Goal: Task Accomplishment & Management: Use online tool/utility

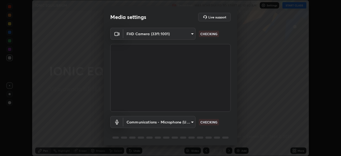
scroll to position [156, 341]
click at [191, 123] on body "Erase all IONIC EQUILIBRIUM Recording WAS SCHEDULED TO START AT 10:40 AM Settin…" at bounding box center [170, 78] width 341 height 156
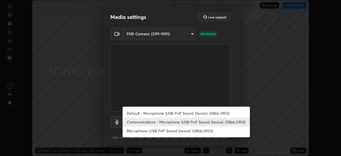
click at [173, 115] on li "Default - Microphone (USB PnP Sound Device) (08bb:2902)" at bounding box center [187, 113] width 128 height 9
type input "default"
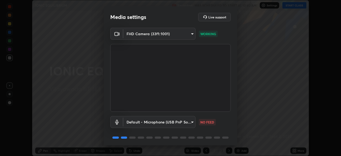
scroll to position [19, 0]
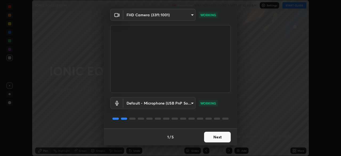
click at [220, 136] on button "Next" at bounding box center [217, 137] width 27 height 11
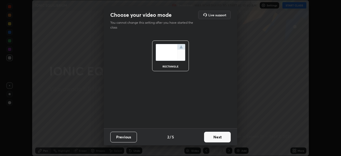
click at [220, 138] on button "Next" at bounding box center [217, 137] width 27 height 11
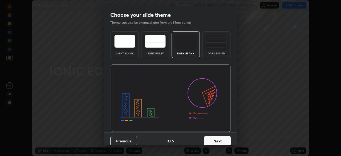
click at [221, 138] on button "Next" at bounding box center [217, 141] width 27 height 11
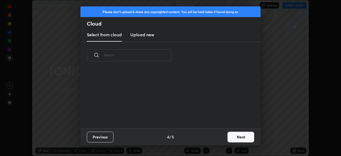
click at [237, 139] on button "Next" at bounding box center [241, 137] width 27 height 11
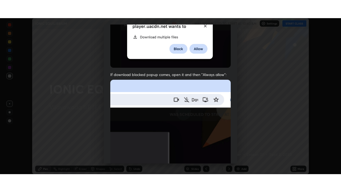
scroll to position [128, 0]
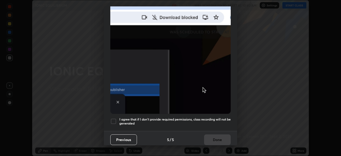
click at [114, 119] on div at bounding box center [113, 121] width 6 height 6
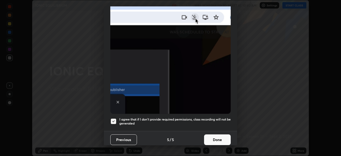
click at [217, 140] on button "Done" at bounding box center [217, 139] width 27 height 11
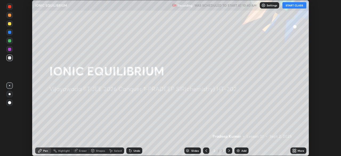
click at [298, 6] on button "START CLASS" at bounding box center [295, 5] width 24 height 6
click at [294, 6] on button "START CLASS" at bounding box center [295, 5] width 24 height 6
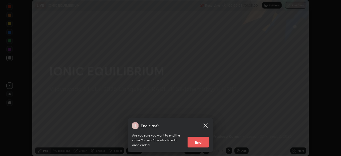
click at [271, 109] on div "End class? Are you sure you want to end the class? You won’t be able to edit on…" at bounding box center [170, 78] width 341 height 156
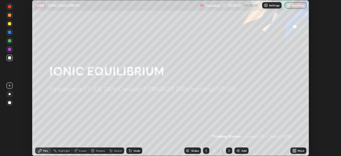
click at [296, 152] on icon at bounding box center [295, 151] width 1 height 1
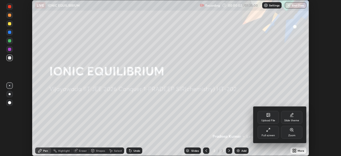
click at [270, 134] on div "Full screen" at bounding box center [268, 135] width 13 height 3
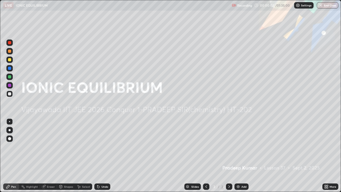
scroll to position [192, 341]
click at [242, 156] on div "Add" at bounding box center [244, 186] width 5 height 3
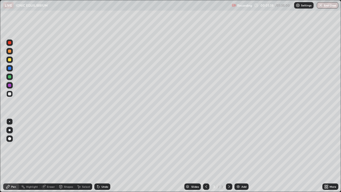
click at [12, 59] on div at bounding box center [9, 60] width 6 height 6
click at [93, 145] on button "Undo" at bounding box center [98, 147] width 15 height 6
click at [102, 156] on div "Undo" at bounding box center [105, 186] width 7 height 3
click at [239, 156] on img at bounding box center [238, 187] width 4 height 4
click at [102, 156] on div "Undo" at bounding box center [105, 186] width 7 height 3
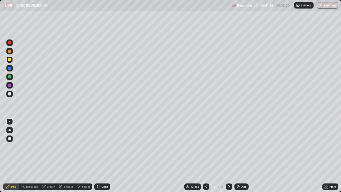
click at [102, 156] on div "Undo" at bounding box center [105, 186] width 7 height 3
click at [103, 156] on div "Undo" at bounding box center [105, 186] width 7 height 3
click at [206, 156] on icon at bounding box center [207, 186] width 2 height 3
click at [229, 156] on icon at bounding box center [229, 187] width 4 height 4
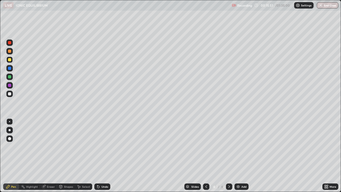
click at [238, 156] on img at bounding box center [238, 187] width 4 height 4
click at [206, 156] on icon at bounding box center [206, 187] width 4 height 4
click at [228, 156] on icon at bounding box center [229, 187] width 4 height 4
click at [208, 156] on div at bounding box center [206, 187] width 6 height 6
click at [229, 156] on icon at bounding box center [230, 186] width 2 height 3
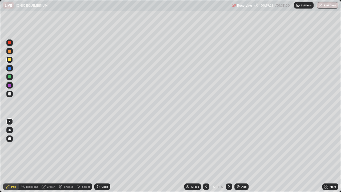
click at [10, 94] on div at bounding box center [9, 93] width 3 height 3
click at [240, 156] on div "Add" at bounding box center [242, 187] width 14 height 6
click at [205, 156] on icon at bounding box center [206, 187] width 4 height 4
click at [208, 156] on div at bounding box center [206, 187] width 6 height 6
click at [229, 156] on icon at bounding box center [229, 187] width 4 height 4
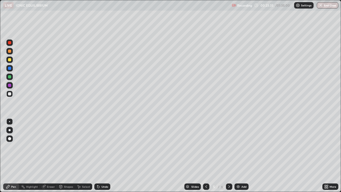
click at [229, 156] on icon at bounding box center [230, 186] width 2 height 3
click at [99, 156] on div "Undo" at bounding box center [102, 187] width 16 height 6
click at [104, 156] on div "Undo" at bounding box center [105, 186] width 7 height 3
click at [103, 156] on div "Undo" at bounding box center [102, 187] width 16 height 6
click at [237, 156] on img at bounding box center [238, 187] width 4 height 4
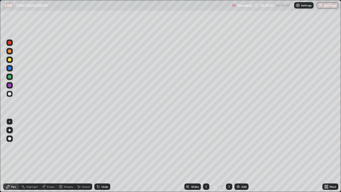
click at [104, 156] on div "Undo" at bounding box center [105, 186] width 7 height 3
click at [106, 156] on div "Undo" at bounding box center [102, 187] width 16 height 6
click at [103, 156] on div "Undo" at bounding box center [105, 186] width 7 height 3
click at [102, 156] on div "Undo" at bounding box center [105, 186] width 7 height 3
click at [240, 156] on img at bounding box center [238, 187] width 4 height 4
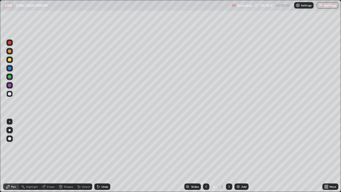
click at [102, 156] on div "Undo" at bounding box center [105, 186] width 7 height 3
click at [103, 156] on div "Undo" at bounding box center [105, 186] width 7 height 3
click at [10, 59] on div at bounding box center [9, 59] width 3 height 3
click at [11, 93] on div at bounding box center [9, 93] width 3 height 3
click at [104, 156] on div "Undo" at bounding box center [105, 186] width 7 height 3
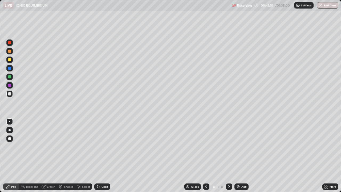
click at [240, 156] on img at bounding box center [238, 187] width 4 height 4
click at [206, 156] on icon at bounding box center [206, 187] width 4 height 4
click at [229, 156] on icon at bounding box center [230, 186] width 2 height 3
click at [206, 156] on icon at bounding box center [206, 187] width 4 height 4
click at [230, 156] on icon at bounding box center [229, 187] width 4 height 4
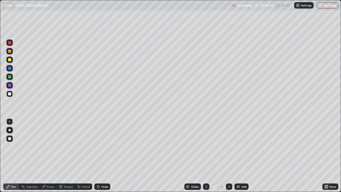
click at [240, 156] on div "Add" at bounding box center [242, 187] width 14 height 6
click at [103, 156] on div "Undo" at bounding box center [102, 187] width 16 height 6
click at [105, 156] on div "Undo" at bounding box center [102, 187] width 16 height 6
click at [102, 156] on div "Undo" at bounding box center [105, 186] width 7 height 3
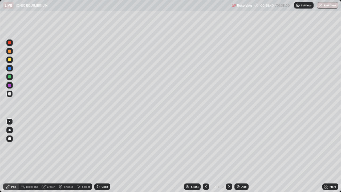
click at [102, 156] on div "Undo" at bounding box center [105, 186] width 7 height 3
click at [104, 156] on div "Undo" at bounding box center [102, 187] width 16 height 6
click at [103, 156] on div "Undo" at bounding box center [102, 187] width 16 height 6
click at [102, 156] on div "Undo" at bounding box center [105, 186] width 7 height 3
click at [10, 60] on div at bounding box center [9, 59] width 3 height 3
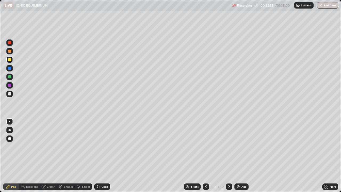
click at [10, 94] on div at bounding box center [9, 93] width 3 height 3
click at [241, 156] on div "Add" at bounding box center [242, 187] width 14 height 6
click at [206, 156] on icon at bounding box center [206, 187] width 4 height 4
click at [206, 156] on div at bounding box center [206, 186] width 6 height 11
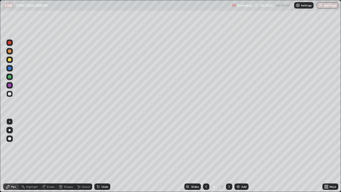
click at [206, 156] on div at bounding box center [206, 187] width 6 height 6
click at [205, 156] on icon at bounding box center [206, 187] width 4 height 4
click at [229, 156] on icon at bounding box center [230, 186] width 2 height 3
click at [229, 156] on icon at bounding box center [229, 187] width 4 height 4
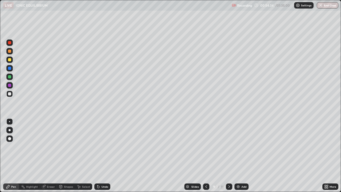
click at [229, 156] on icon at bounding box center [229, 187] width 4 height 4
click at [10, 61] on div at bounding box center [9, 59] width 3 height 3
click at [206, 156] on icon at bounding box center [206, 187] width 4 height 4
click at [228, 156] on icon at bounding box center [229, 187] width 4 height 4
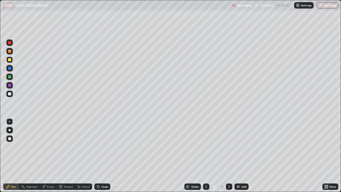
click at [11, 62] on div at bounding box center [9, 60] width 6 height 6
click at [10, 94] on div at bounding box center [9, 93] width 3 height 3
click at [100, 156] on div "Undo" at bounding box center [102, 187] width 16 height 6
click at [102, 156] on div "Undo" at bounding box center [102, 187] width 16 height 6
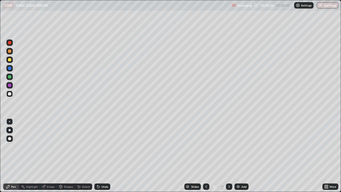
click at [103, 156] on div "Undo" at bounding box center [102, 187] width 16 height 6
click at [240, 156] on div "Add" at bounding box center [242, 187] width 14 height 6
click at [11, 59] on div at bounding box center [9, 60] width 6 height 6
click at [10, 93] on div at bounding box center [9, 93] width 3 height 3
click at [9, 59] on div at bounding box center [9, 59] width 3 height 3
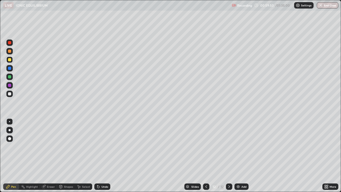
click at [10, 94] on div at bounding box center [9, 93] width 3 height 3
click at [11, 94] on div at bounding box center [9, 94] width 6 height 6
click at [103, 156] on div "Undo" at bounding box center [102, 187] width 16 height 6
click at [49, 156] on div "Eraser" at bounding box center [51, 186] width 8 height 3
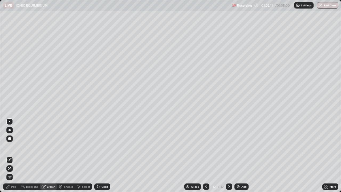
click at [13, 156] on div "Pen" at bounding box center [11, 187] width 16 height 6
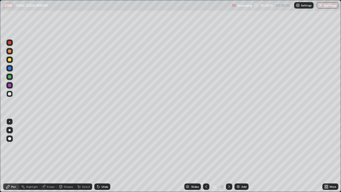
click at [242, 156] on div "Add" at bounding box center [244, 186] width 5 height 3
click at [11, 62] on div at bounding box center [9, 60] width 6 height 6
click at [10, 94] on div at bounding box center [9, 93] width 3 height 3
click at [11, 60] on div at bounding box center [9, 59] width 3 height 3
click at [10, 95] on div at bounding box center [9, 93] width 3 height 3
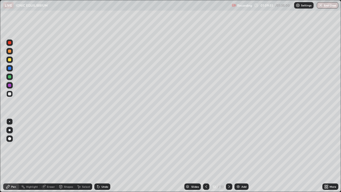
click at [106, 156] on div "Undo" at bounding box center [102, 187] width 16 height 6
click at [104, 156] on div "Undo" at bounding box center [105, 186] width 7 height 3
click at [241, 156] on div "Add" at bounding box center [242, 187] width 14 height 6
click at [11, 59] on div at bounding box center [9, 59] width 3 height 3
click at [102, 156] on div "Undo" at bounding box center [105, 186] width 7 height 3
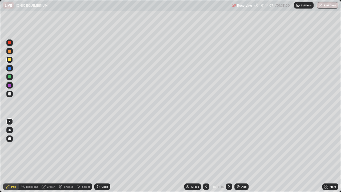
click at [50, 156] on div "Eraser" at bounding box center [48, 187] width 17 height 6
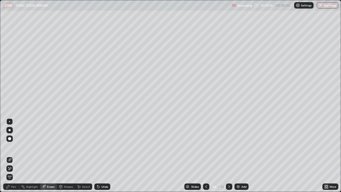
click at [16, 156] on div "Pen" at bounding box center [13, 186] width 5 height 3
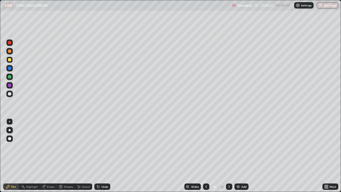
click at [10, 77] on div at bounding box center [9, 76] width 3 height 3
click at [11, 94] on div at bounding box center [9, 93] width 3 height 3
click at [244, 156] on div "Add" at bounding box center [244, 186] width 5 height 3
click at [10, 61] on div at bounding box center [9, 59] width 3 height 3
click at [11, 76] on div at bounding box center [9, 76] width 3 height 3
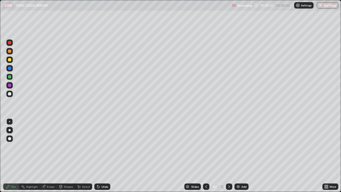
click at [108, 156] on div "Undo" at bounding box center [102, 187] width 16 height 6
click at [107, 156] on div "Undo" at bounding box center [105, 186] width 7 height 3
click at [102, 156] on div "Undo" at bounding box center [105, 186] width 7 height 3
click at [239, 156] on img at bounding box center [238, 187] width 4 height 4
click at [206, 156] on icon at bounding box center [206, 187] width 4 height 4
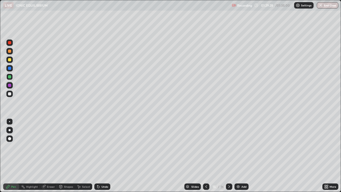
click at [229, 156] on icon at bounding box center [229, 187] width 4 height 4
click at [241, 156] on div "Add" at bounding box center [242, 187] width 14 height 6
click at [10, 59] on div at bounding box center [9, 59] width 3 height 3
click at [12, 94] on div at bounding box center [9, 94] width 6 height 6
click at [332, 5] on button "End Class" at bounding box center [328, 5] width 21 height 6
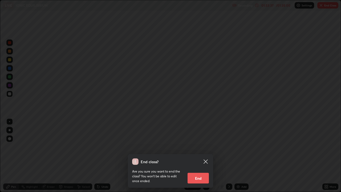
click at [262, 104] on div "End class? Are you sure you want to end the class? You won’t be able to edit on…" at bounding box center [170, 96] width 341 height 192
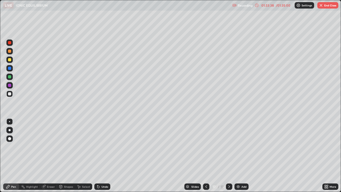
click at [206, 156] on icon at bounding box center [206, 187] width 4 height 4
click at [326, 6] on button "End Class" at bounding box center [328, 5] width 21 height 6
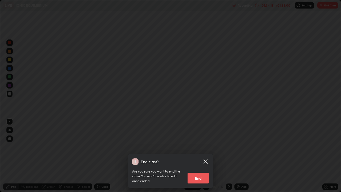
click at [198, 156] on button "End" at bounding box center [198, 178] width 21 height 11
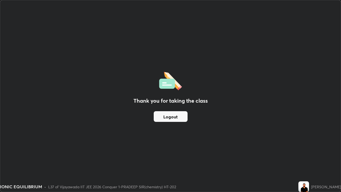
click at [175, 117] on button "Logout" at bounding box center [171, 116] width 34 height 11
